Goal: Task Accomplishment & Management: Use online tool/utility

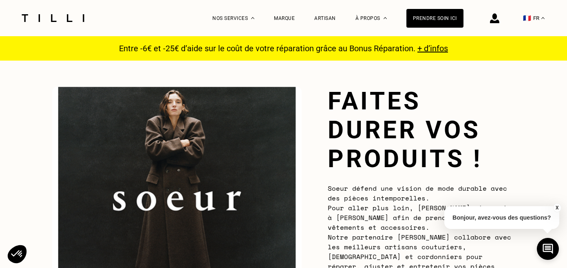
click at [538, 17] on button "🇫🇷 FR" at bounding box center [533, 18] width 30 height 36
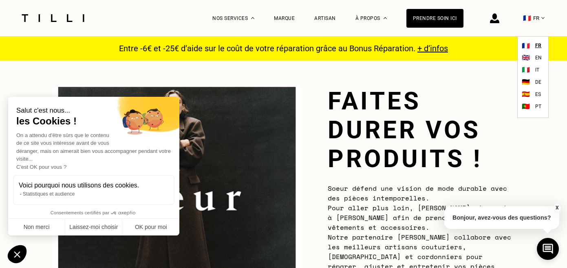
click at [532, 57] on div "🇬🇧 EN" at bounding box center [532, 58] width 22 height 10
click at [152, 228] on button "OK pour moi" at bounding box center [150, 227] width 57 height 17
checkbox input "true"
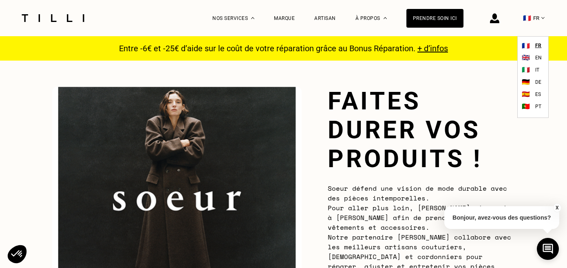
click at [532, 56] on div "🇬🇧 EN" at bounding box center [532, 58] width 22 height 10
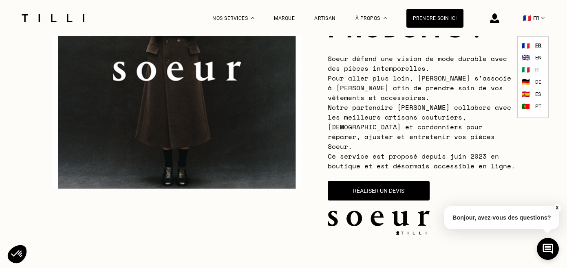
scroll to position [225, 0]
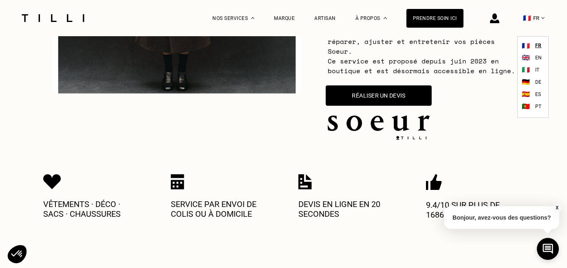
click at [388, 86] on button "Réaliser un devis" at bounding box center [378, 96] width 106 height 20
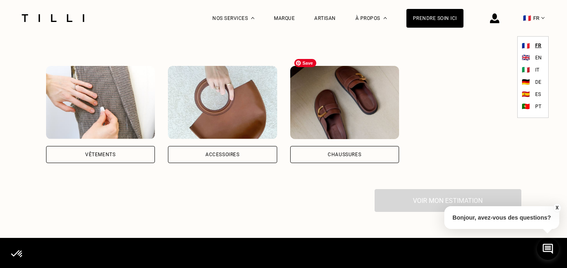
scroll to position [628, 0]
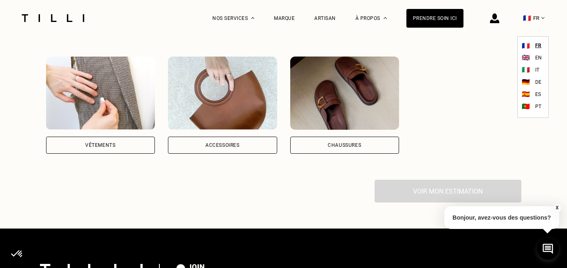
click at [123, 137] on div "Vêtements" at bounding box center [100, 145] width 109 height 17
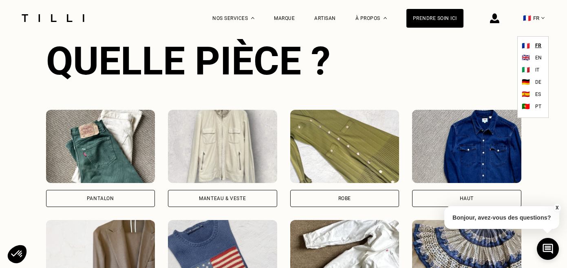
scroll to position [796, 0]
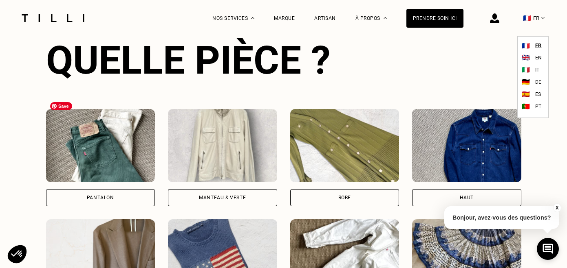
click at [114, 132] on img at bounding box center [100, 145] width 109 height 73
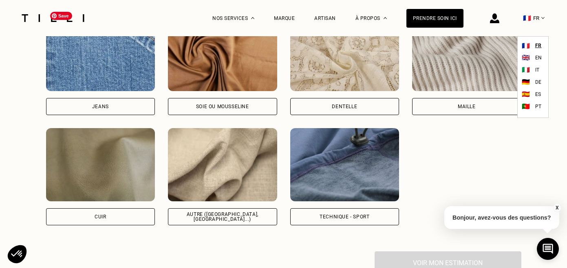
scroll to position [1386, 0]
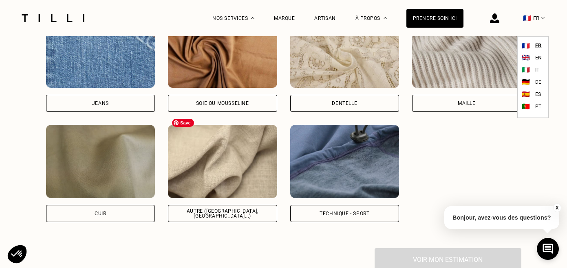
click at [266, 149] on img at bounding box center [222, 161] width 109 height 73
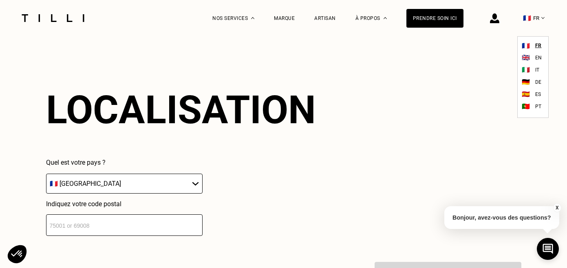
scroll to position [1573, 0]
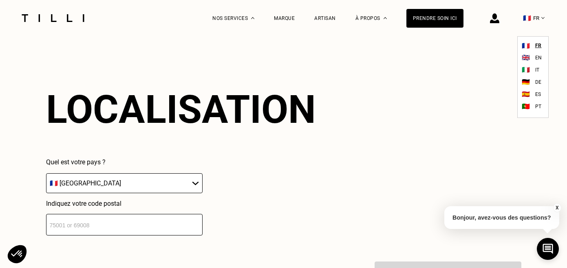
click at [177, 174] on select "🇩🇪 [GEOGRAPHIC_DATA] 🇦🇹 [GEOGRAPHIC_DATA] 🇧🇪 [GEOGRAPHIC_DATA] 🇧🇬 Bulgarie 🇨🇾 C…" at bounding box center [124, 184] width 156 height 20
select select "BE"
click at [46, 174] on select "🇩🇪 [GEOGRAPHIC_DATA] 🇦🇹 [GEOGRAPHIC_DATA] 🇧🇪 [GEOGRAPHIC_DATA] 🇧🇬 Bulgarie 🇨🇾 C…" at bounding box center [124, 184] width 156 height 20
click at [177, 214] on input "number" at bounding box center [124, 225] width 156 height 22
type input "1030"
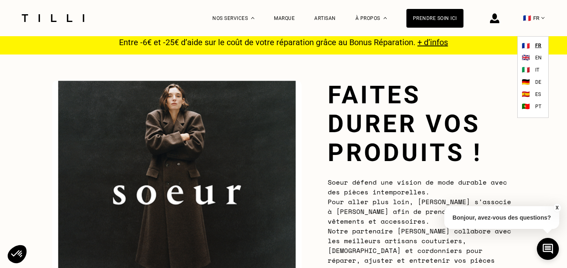
scroll to position [0, 0]
